Goal: Find specific page/section: Find specific page/section

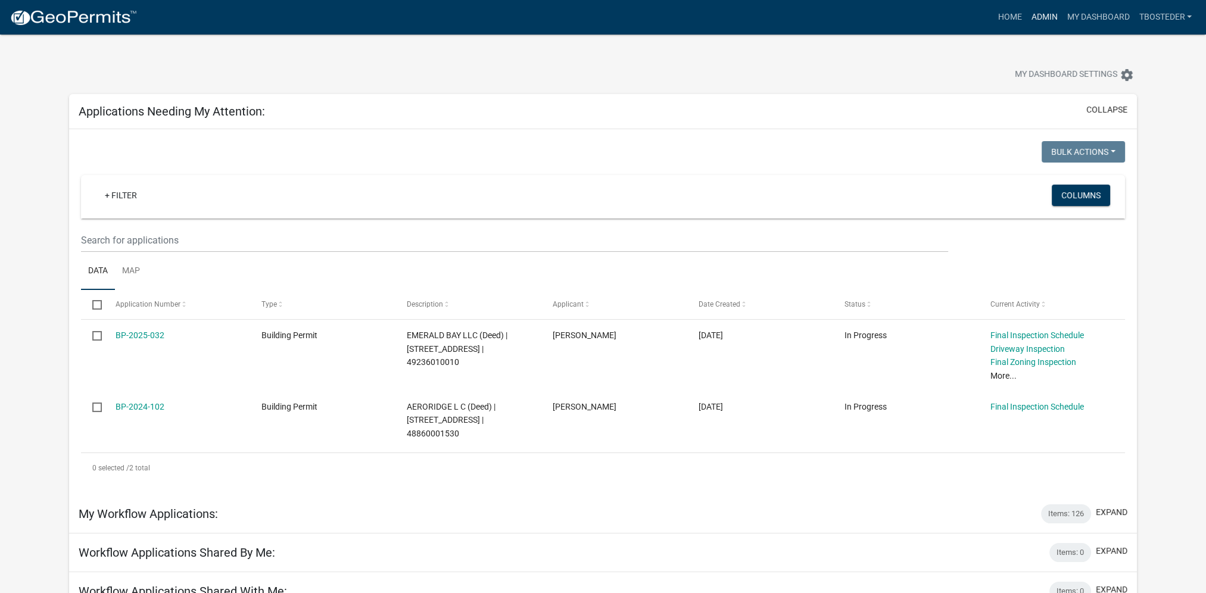
click at [1049, 15] on link "Admin" at bounding box center [1044, 17] width 36 height 23
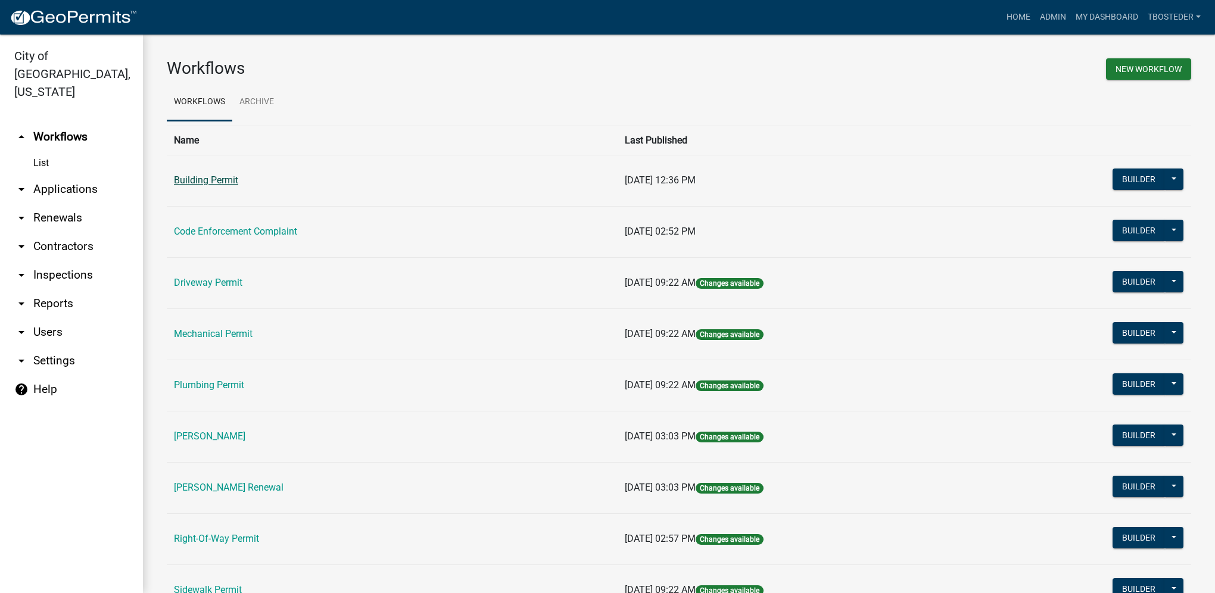
click at [223, 179] on link "Building Permit" at bounding box center [206, 179] width 64 height 11
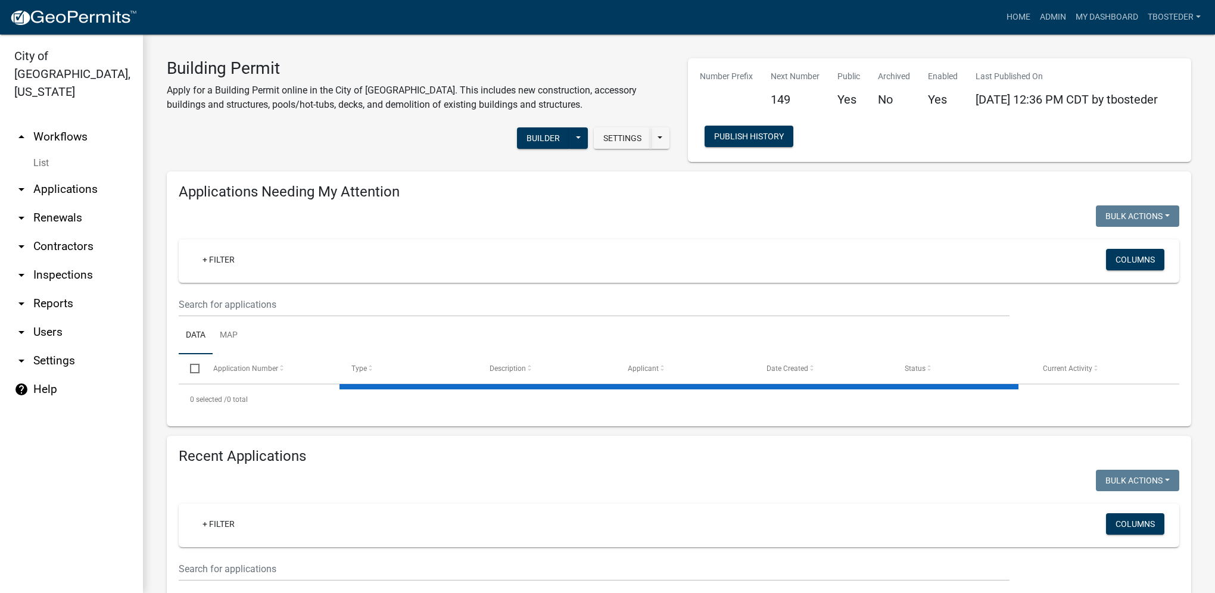
select select "1: 25"
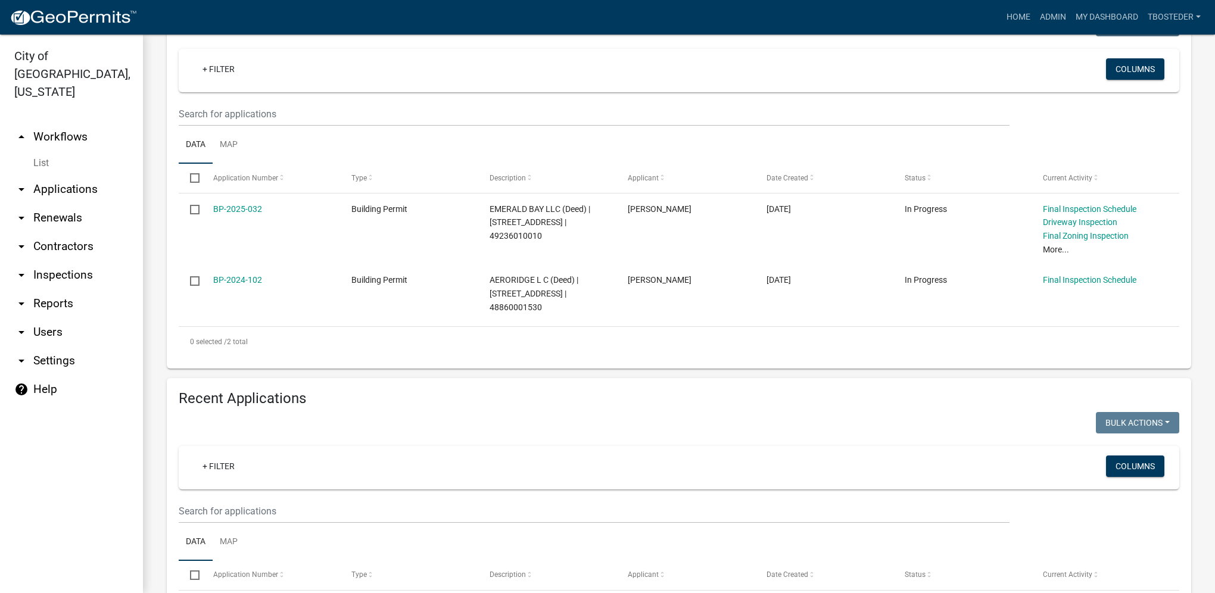
scroll to position [417, 0]
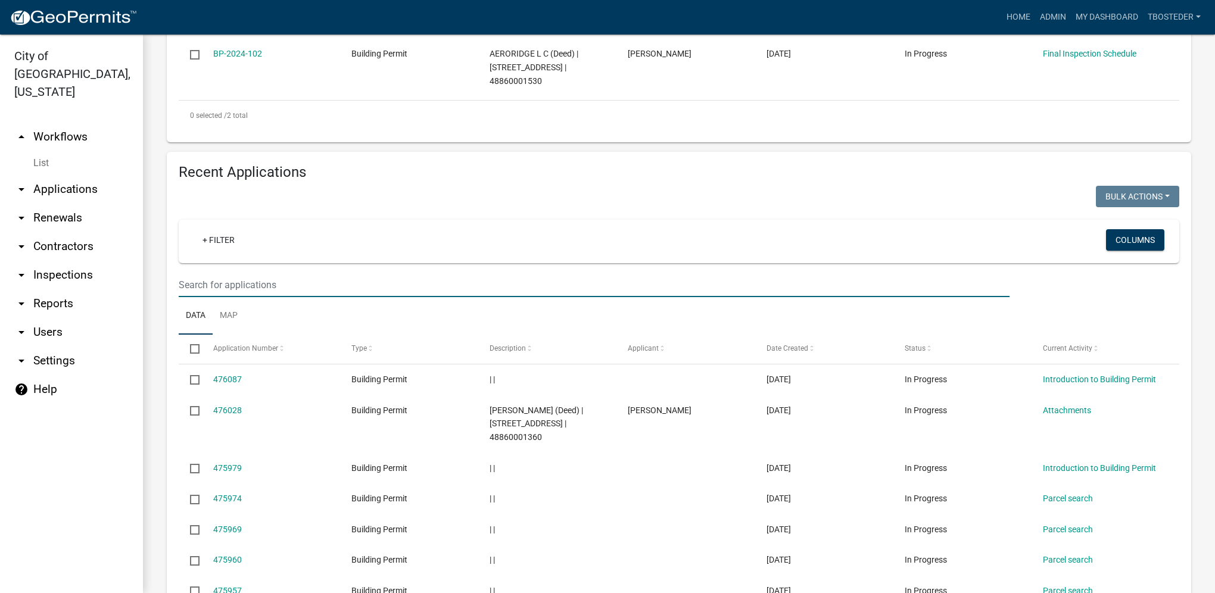
click at [289, 281] on input "text" at bounding box center [594, 285] width 831 height 24
type input "phipps"
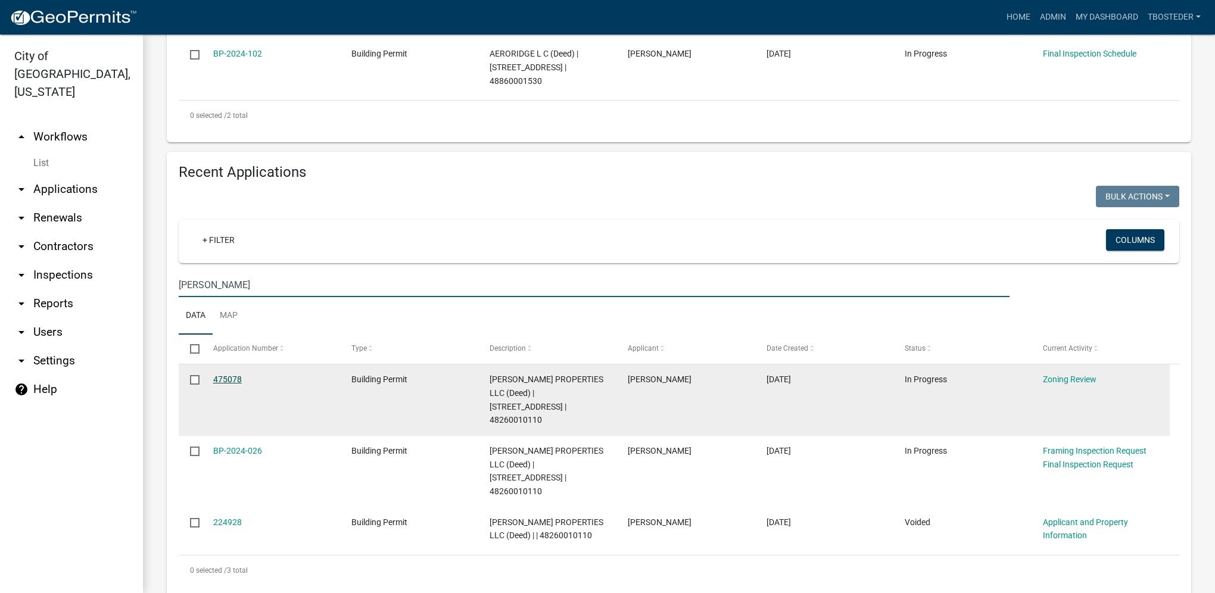
click at [236, 381] on link "475078" at bounding box center [227, 380] width 29 height 10
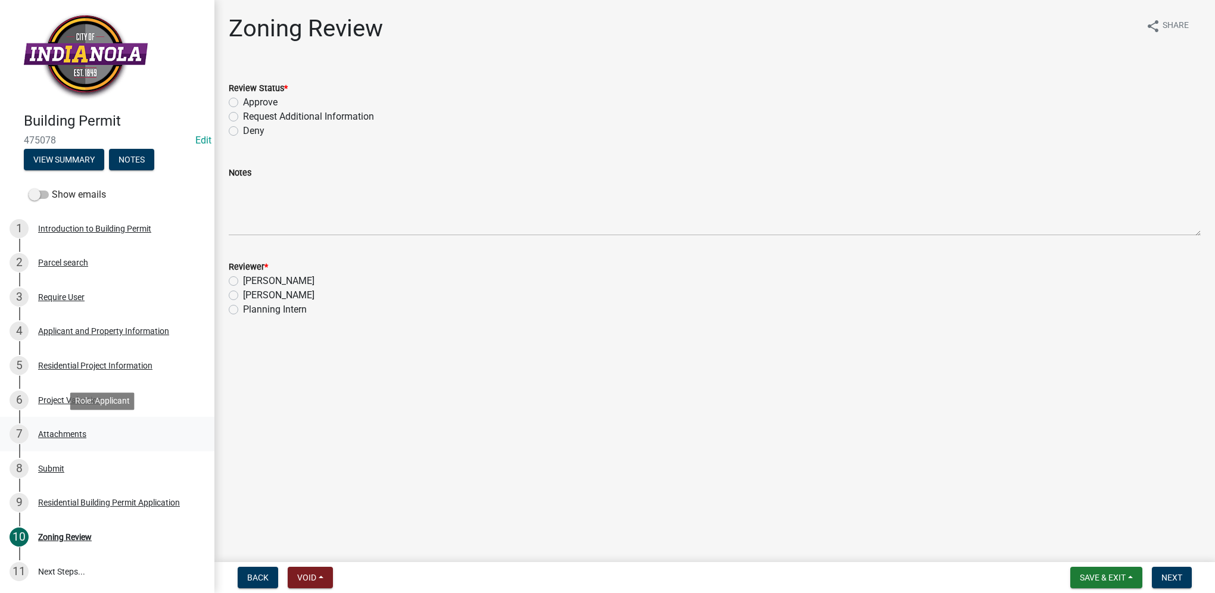
click at [86, 428] on div "7 Attachments" at bounding box center [103, 434] width 186 height 19
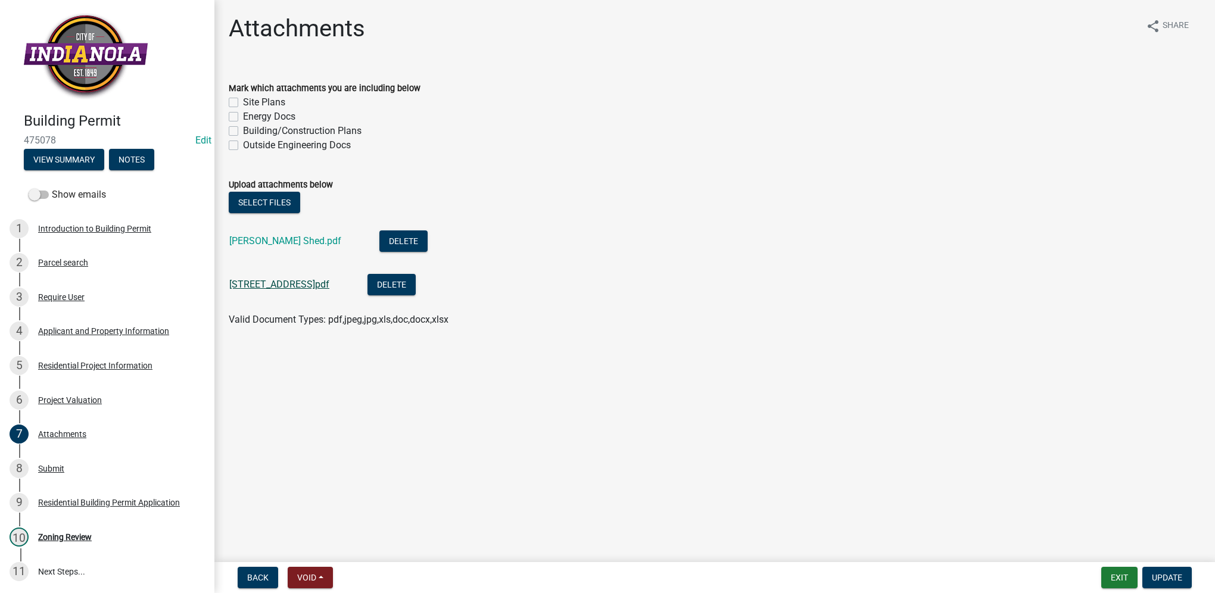
click at [277, 280] on link "107 N G ST.pdf" at bounding box center [279, 284] width 100 height 11
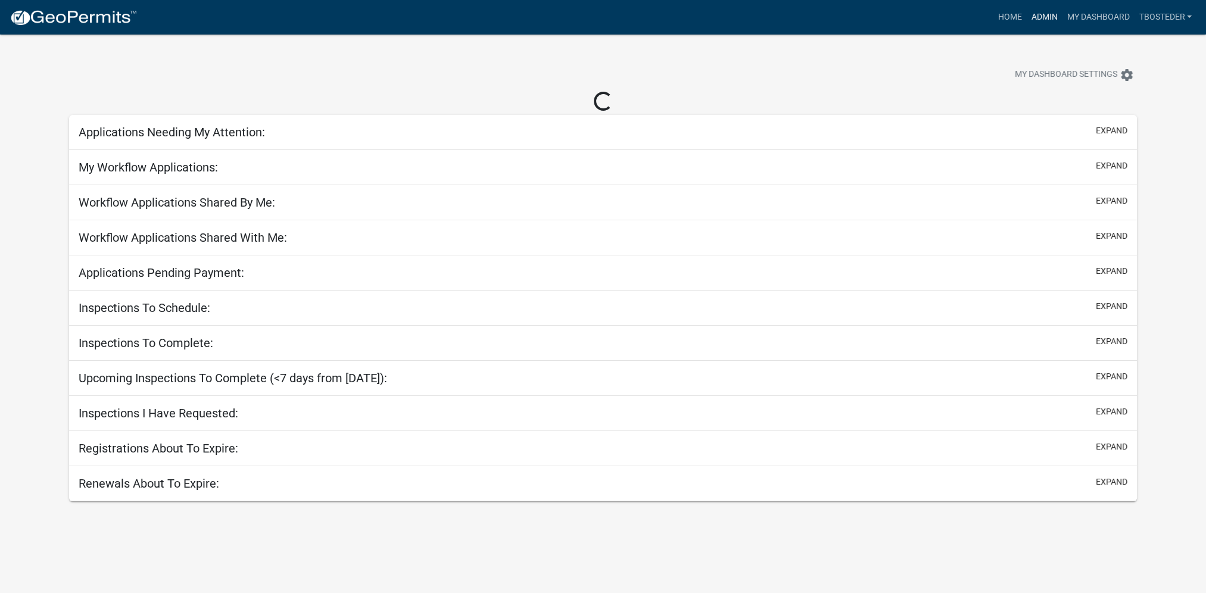
click at [1038, 21] on link "Admin" at bounding box center [1044, 17] width 36 height 23
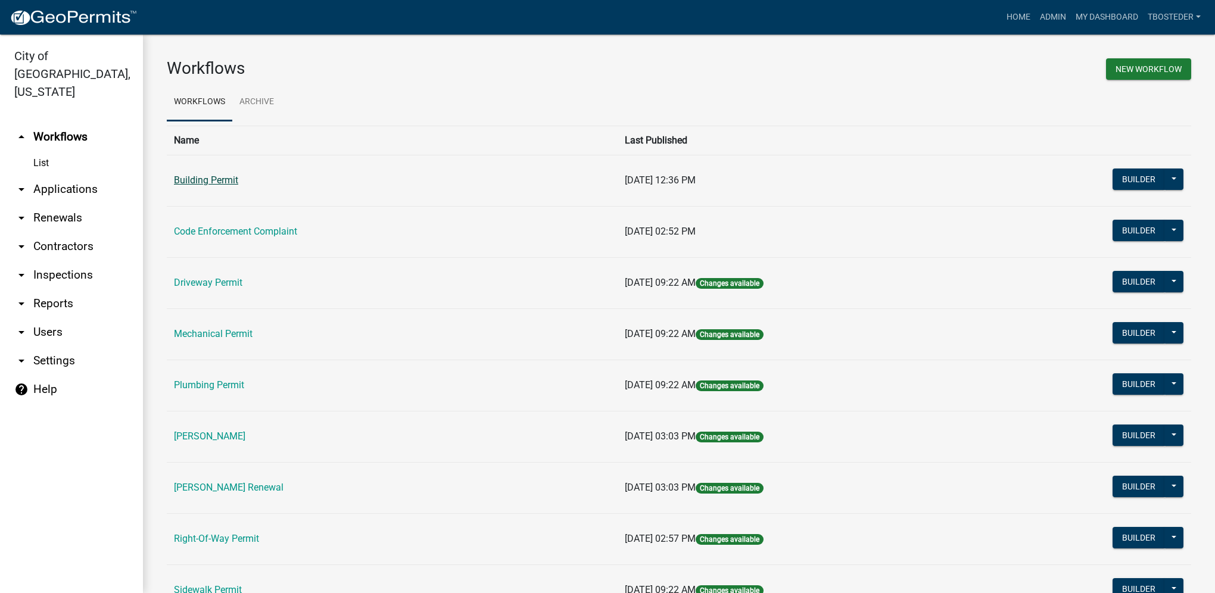
click at [180, 184] on link "Building Permit" at bounding box center [206, 179] width 64 height 11
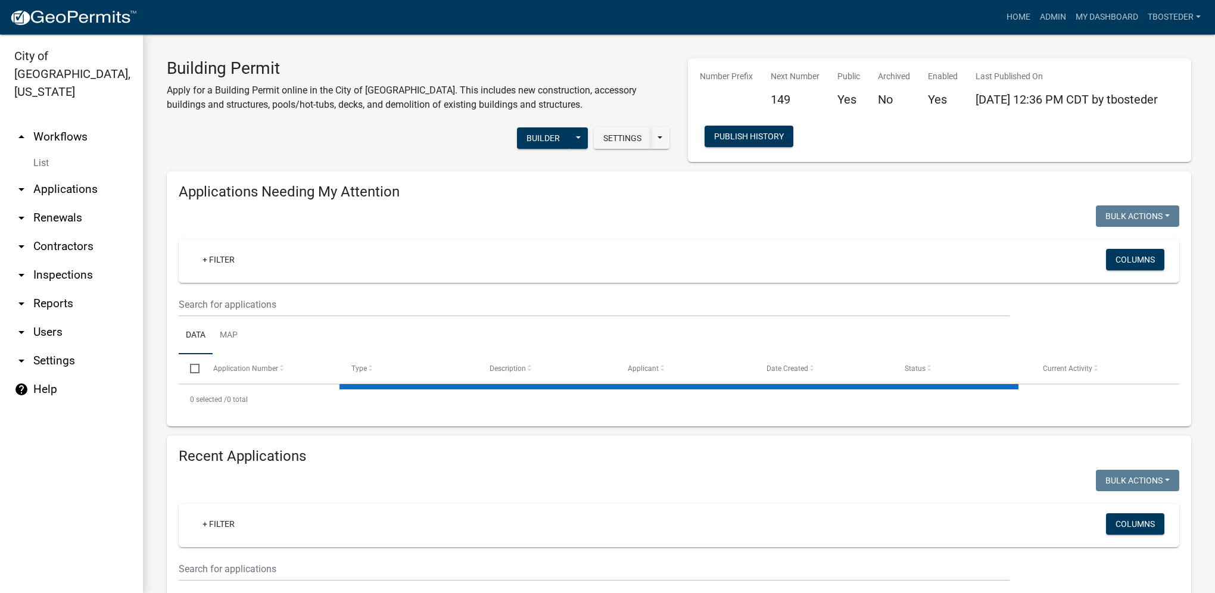
select select "1: 25"
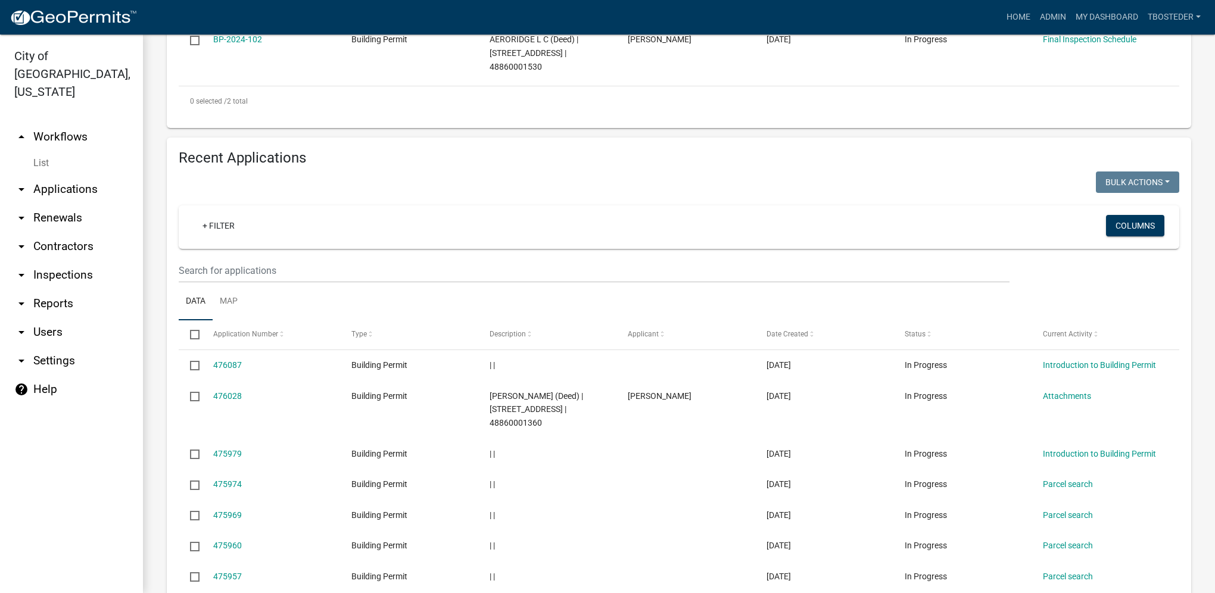
scroll to position [476, 0]
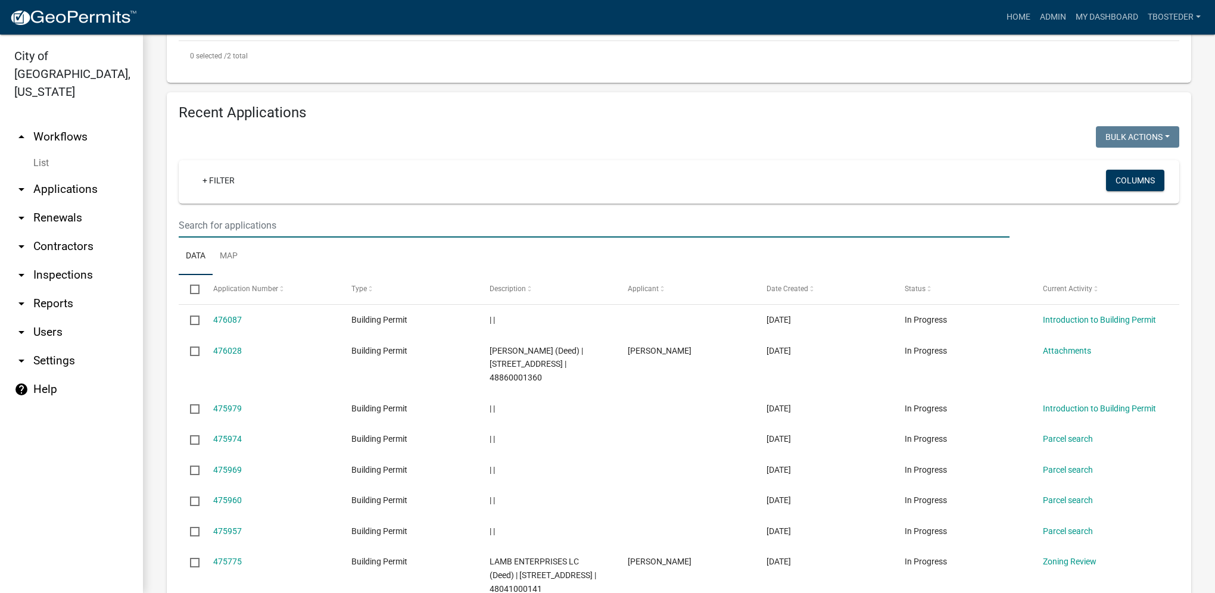
click at [275, 226] on input "text" at bounding box center [594, 225] width 831 height 24
type input "1202 n e"
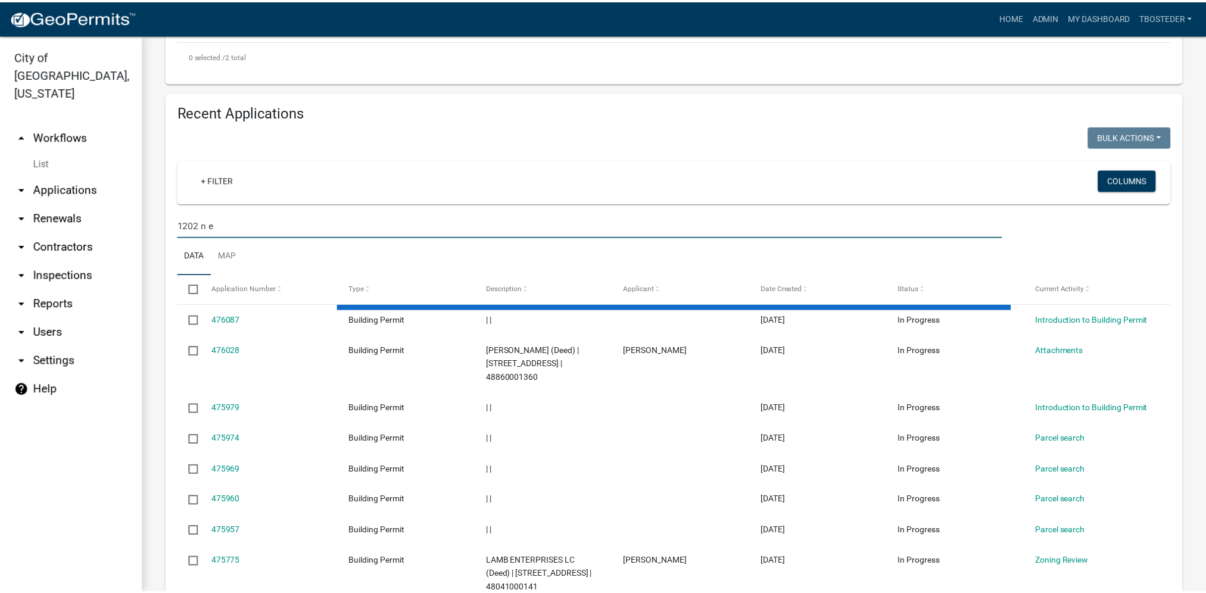
scroll to position [317, 0]
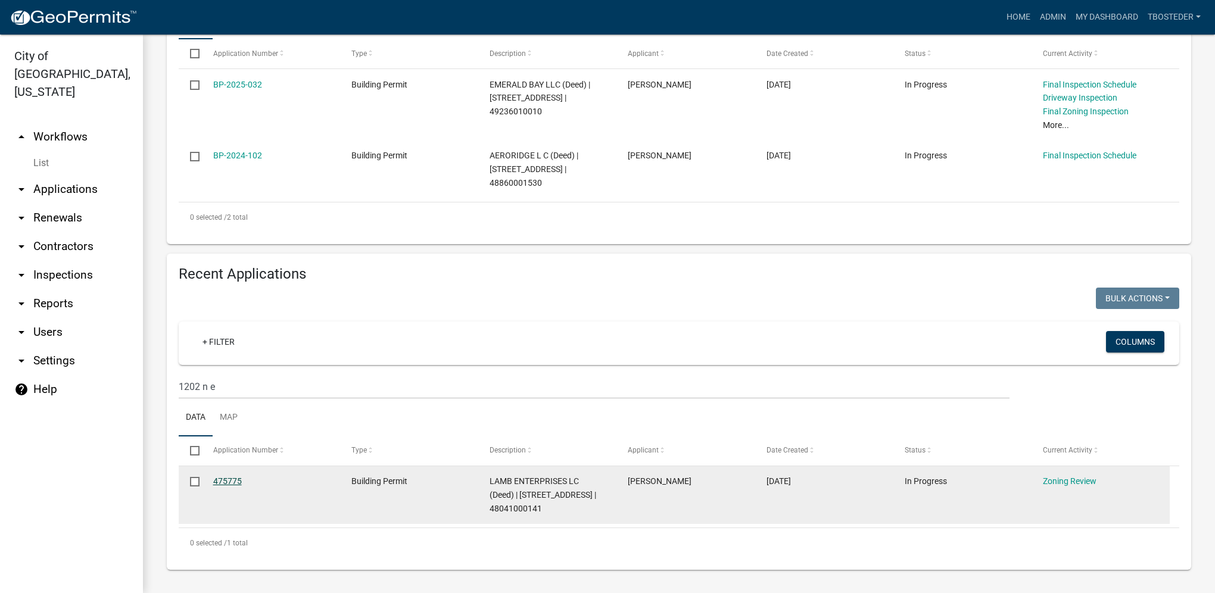
click at [219, 482] on link "475775" at bounding box center [227, 481] width 29 height 10
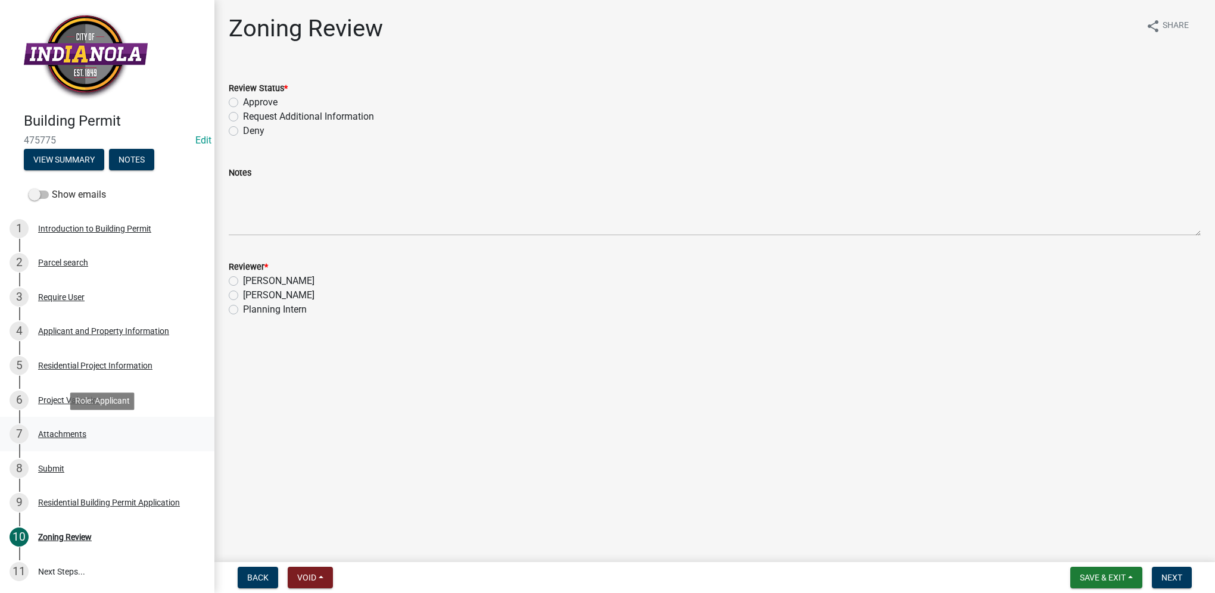
click at [79, 431] on div "Attachments" at bounding box center [62, 434] width 48 height 8
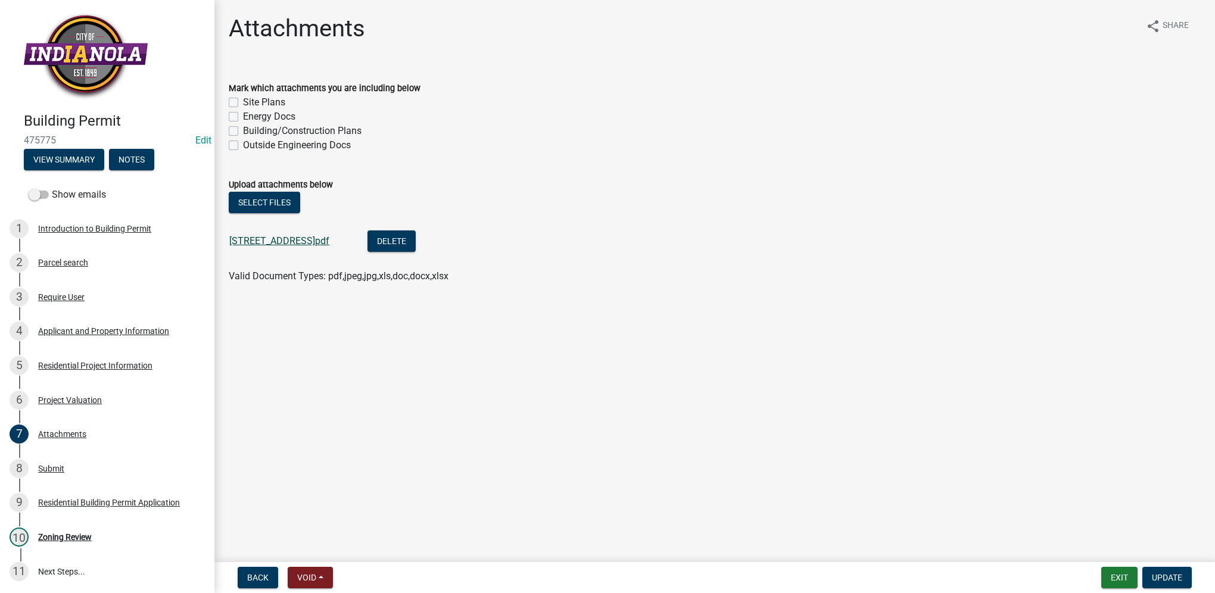
click at [245, 241] on link "[STREET_ADDRESS]pdf" at bounding box center [279, 240] width 100 height 11
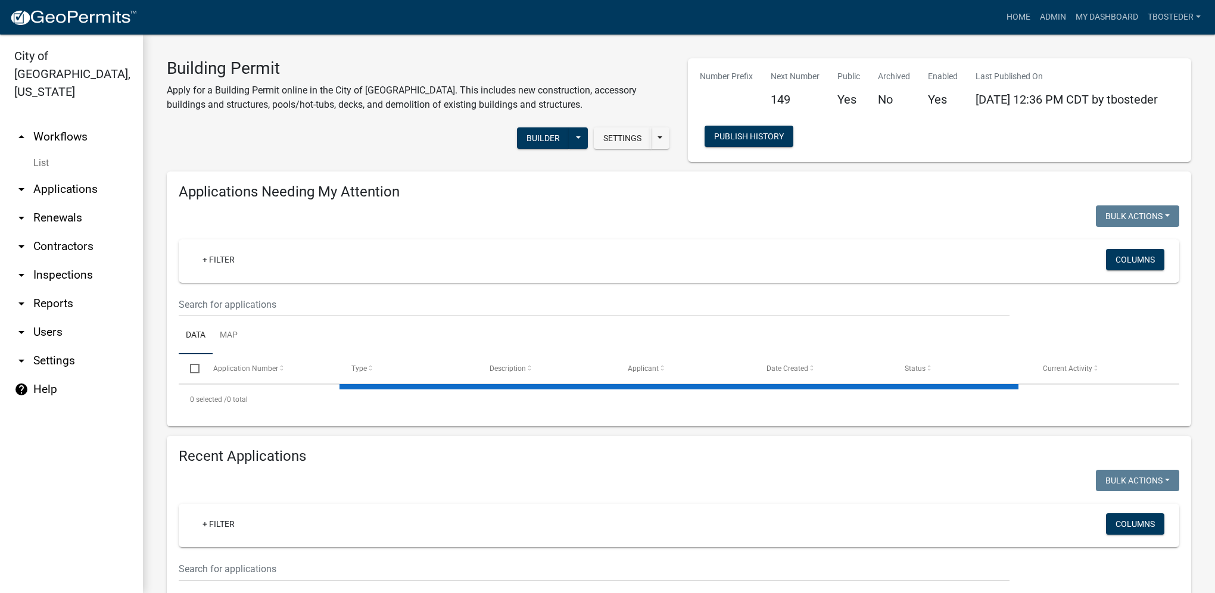
select select "1: 25"
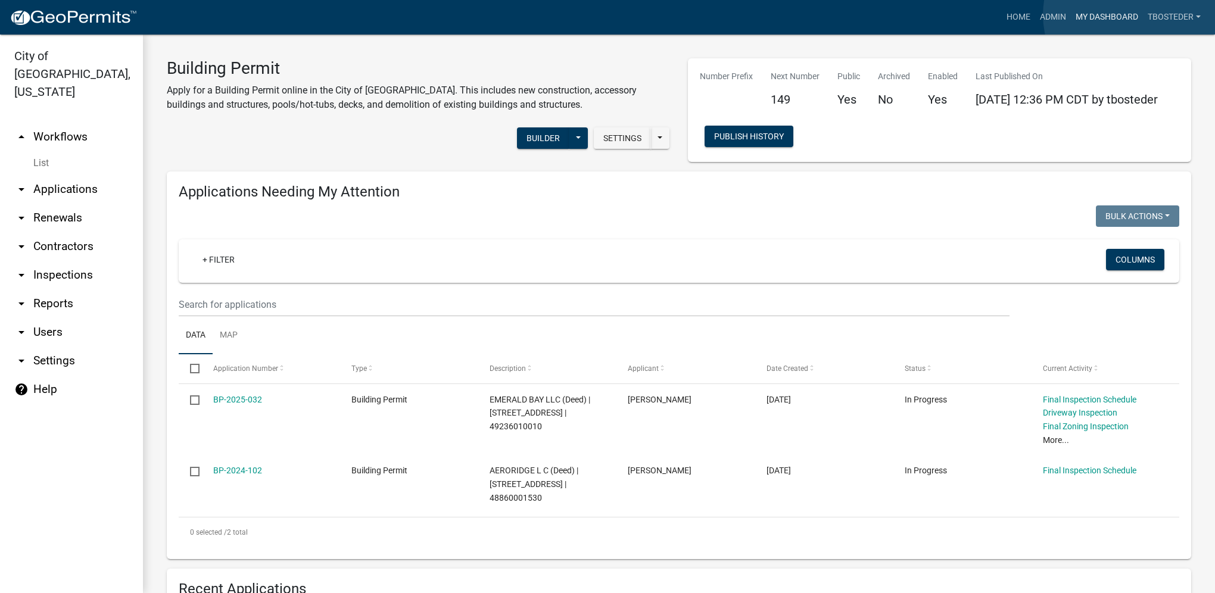
click at [1133, 15] on link "My Dashboard" at bounding box center [1107, 17] width 72 height 23
